Goal: Check status: Check status

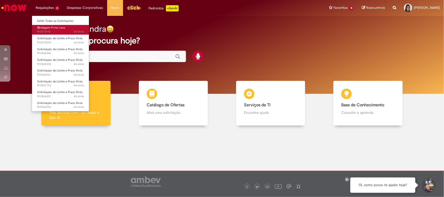
click at [54, 30] on span "3d atrás 3 dias atrás R13572192" at bounding box center [60, 32] width 47 height 4
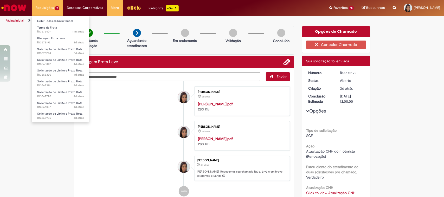
click at [57, 35] on li "Blindagem Frota Leve 3d atrás 3 dias atrás R13572192" at bounding box center [60, 40] width 57 height 11
click at [54, 29] on span "Termo da Frota" at bounding box center [47, 28] width 20 height 4
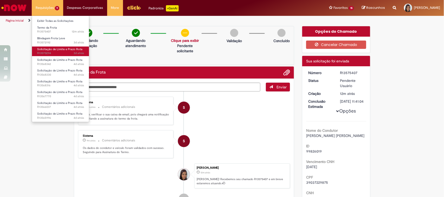
click at [57, 55] on span "3d atrás 3 dias atrás R13570294" at bounding box center [60, 53] width 47 height 4
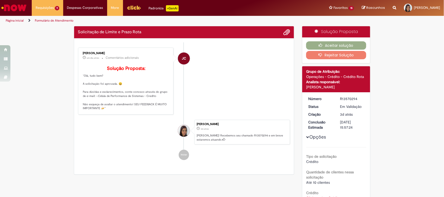
scroll to position [89, 0]
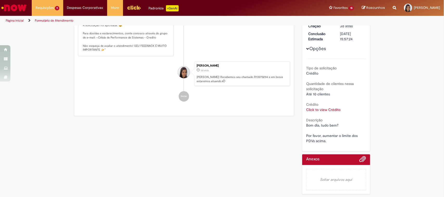
click at [332, 113] on div "Tipo de solicitação Crédito Quantidade de clientes nessa solicitação Até 10 cli…" at bounding box center [336, 101] width 60 height 85
click at [331, 109] on link "Click to view Crédito" at bounding box center [323, 109] width 34 height 5
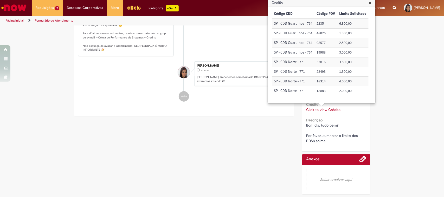
click at [280, 116] on div "Enviar JC [PERSON_NAME] um dia atrás um dia atrás Comentários adicionais Soluçã…" at bounding box center [184, 48] width 220 height 136
click at [369, 3] on span "×" at bounding box center [370, 2] width 3 height 7
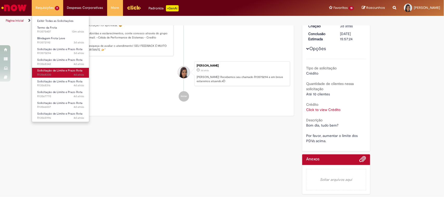
click at [69, 72] on span "Solicitação de Limite e Prazo Rota" at bounding box center [59, 71] width 45 height 4
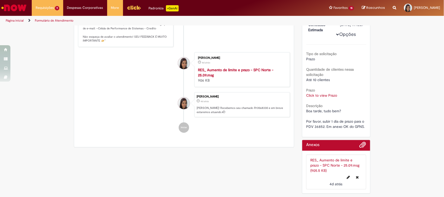
scroll to position [111, 0]
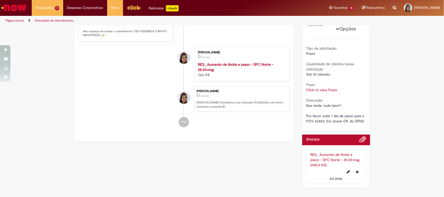
click at [371, 88] on div "Solução Proposta Aceitar solução Rejeitar Solução Detalhes do tíquete Grupo de …" at bounding box center [336, 57] width 76 height 268
click at [327, 88] on link "Click to view Prazo" at bounding box center [321, 90] width 31 height 5
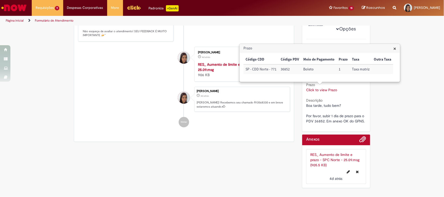
click at [394, 51] on span "×" at bounding box center [394, 48] width 3 height 7
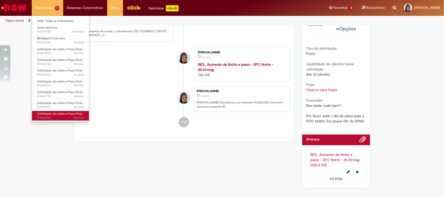
click at [68, 112] on span "Solicitação de Limite e Prazo Rota" at bounding box center [59, 114] width 45 height 4
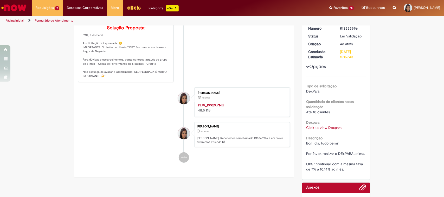
scroll to position [38, 0]
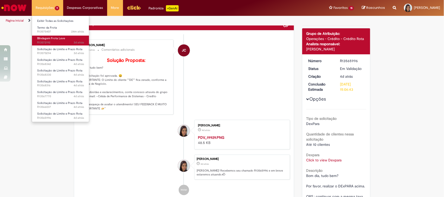
click at [66, 38] on link "Blindagem Frota Leve 3d atrás 3 dias atrás R13572192" at bounding box center [60, 41] width 57 height 10
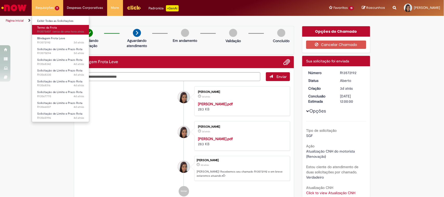
click at [56, 29] on span "Termo da Frota" at bounding box center [47, 28] width 20 height 4
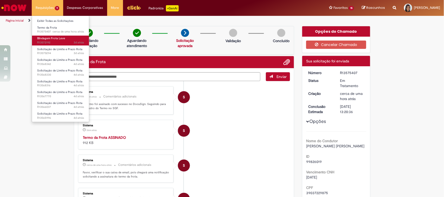
click at [59, 41] on span "3d atrás 3 dias atrás R13572192" at bounding box center [60, 43] width 47 height 4
